Goal: Entertainment & Leisure: Consume media (video, audio)

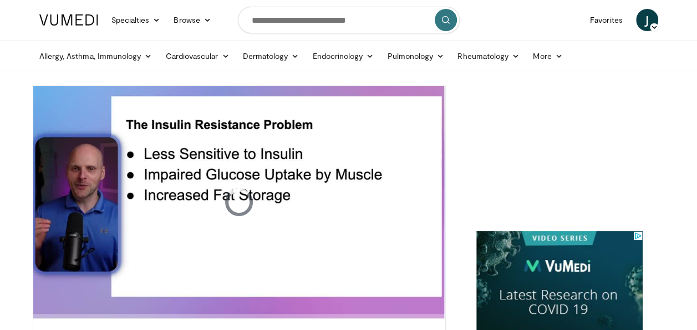
scroll to position [55, 0]
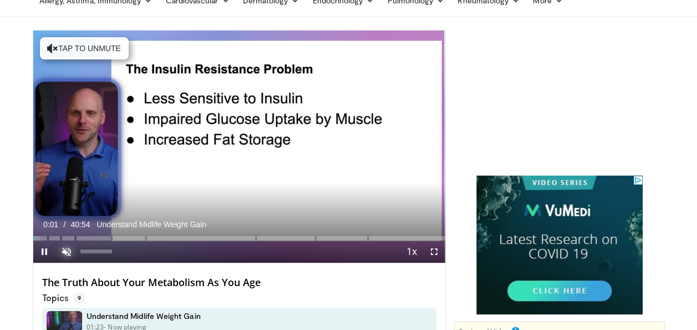
click at [63, 250] on span "Video Player" at bounding box center [66, 251] width 22 height 22
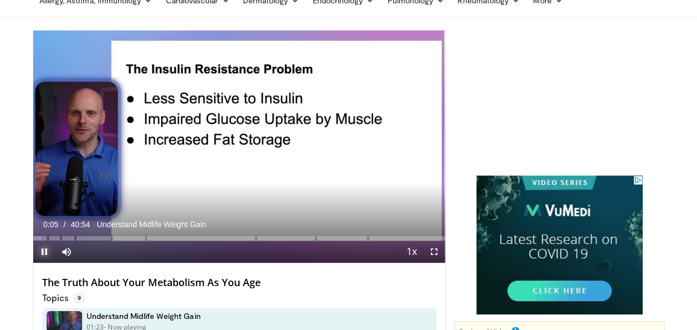
click at [42, 248] on span "Video Player" at bounding box center [44, 251] width 22 height 22
